Goal: Task Accomplishment & Management: Manage account settings

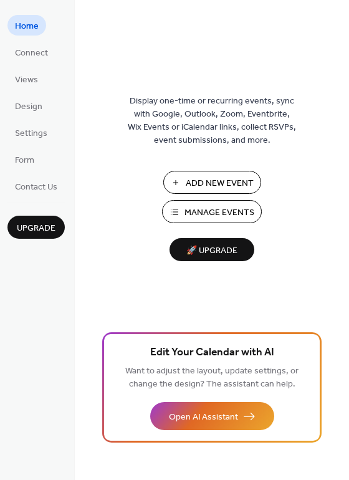
click at [208, 213] on span "Manage Events" at bounding box center [220, 213] width 70 height 13
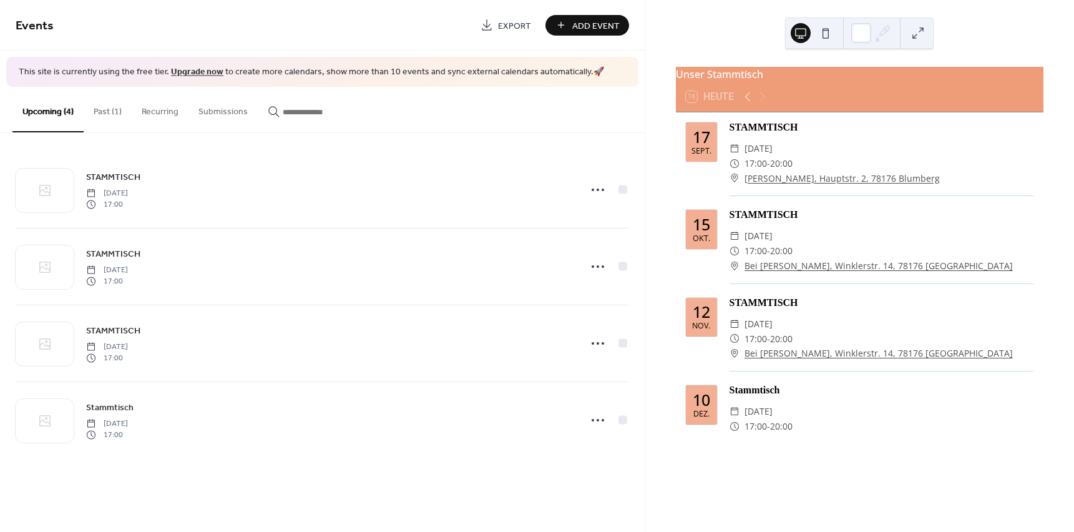
click at [767, 184] on link "[PERSON_NAME], Hauptstr. 2, 78176 Blumberg" at bounding box center [841, 178] width 195 height 15
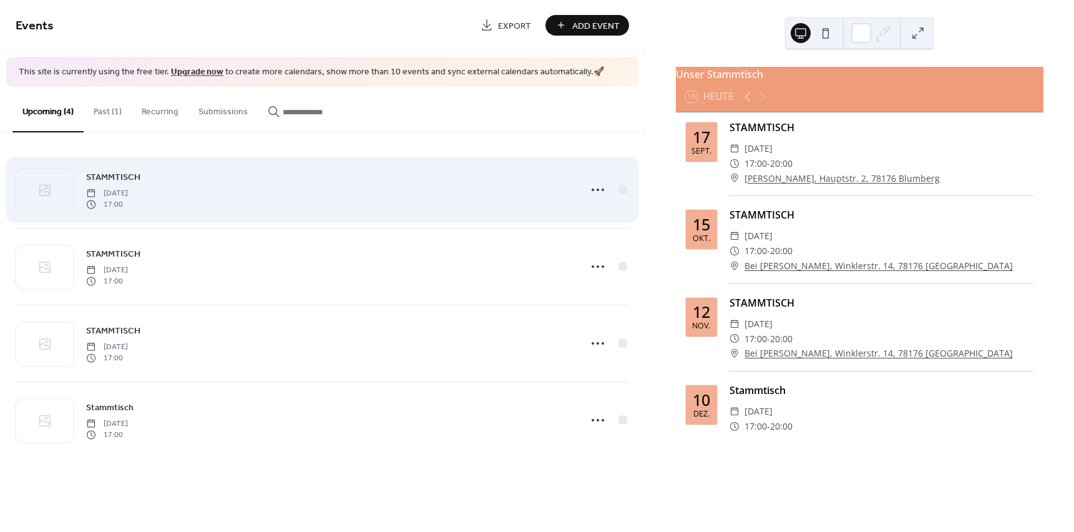
click at [128, 192] on span "[DATE]" at bounding box center [107, 192] width 42 height 11
